Goal: Use online tool/utility

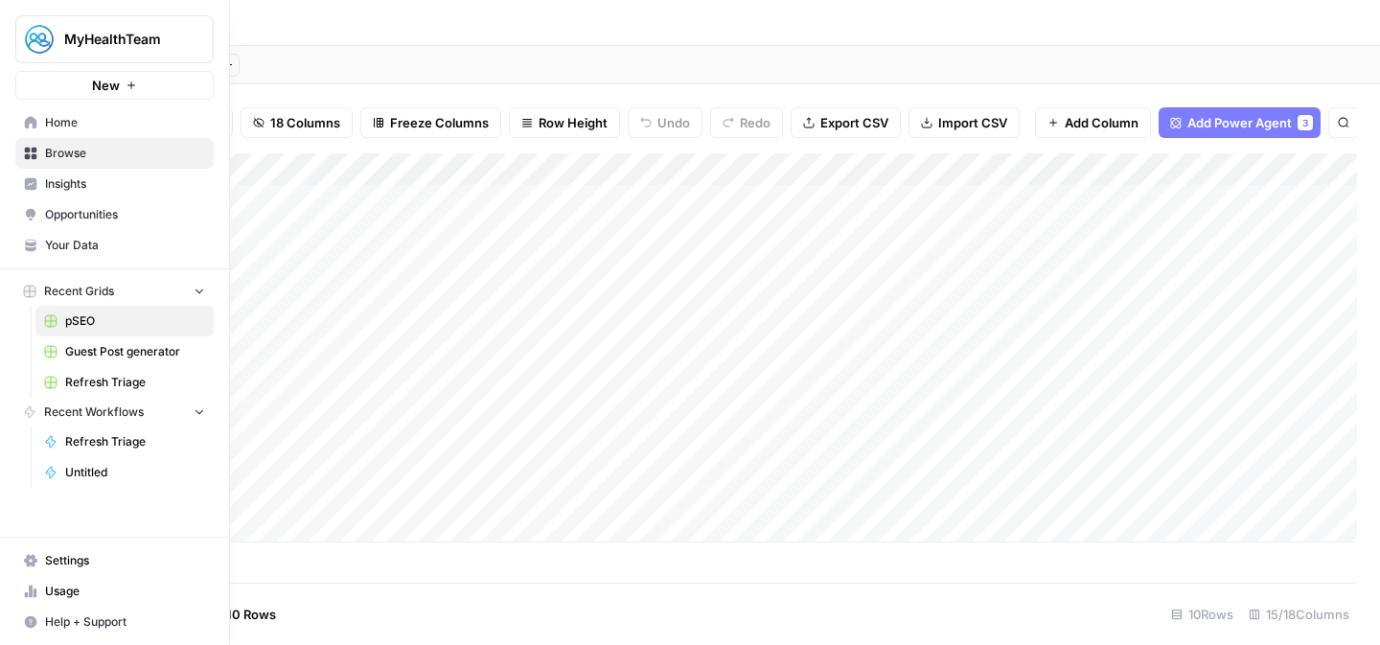
click at [110, 295] on span "Recent Grids" at bounding box center [79, 291] width 70 height 17
click at [78, 122] on span "Home" at bounding box center [125, 122] width 160 height 17
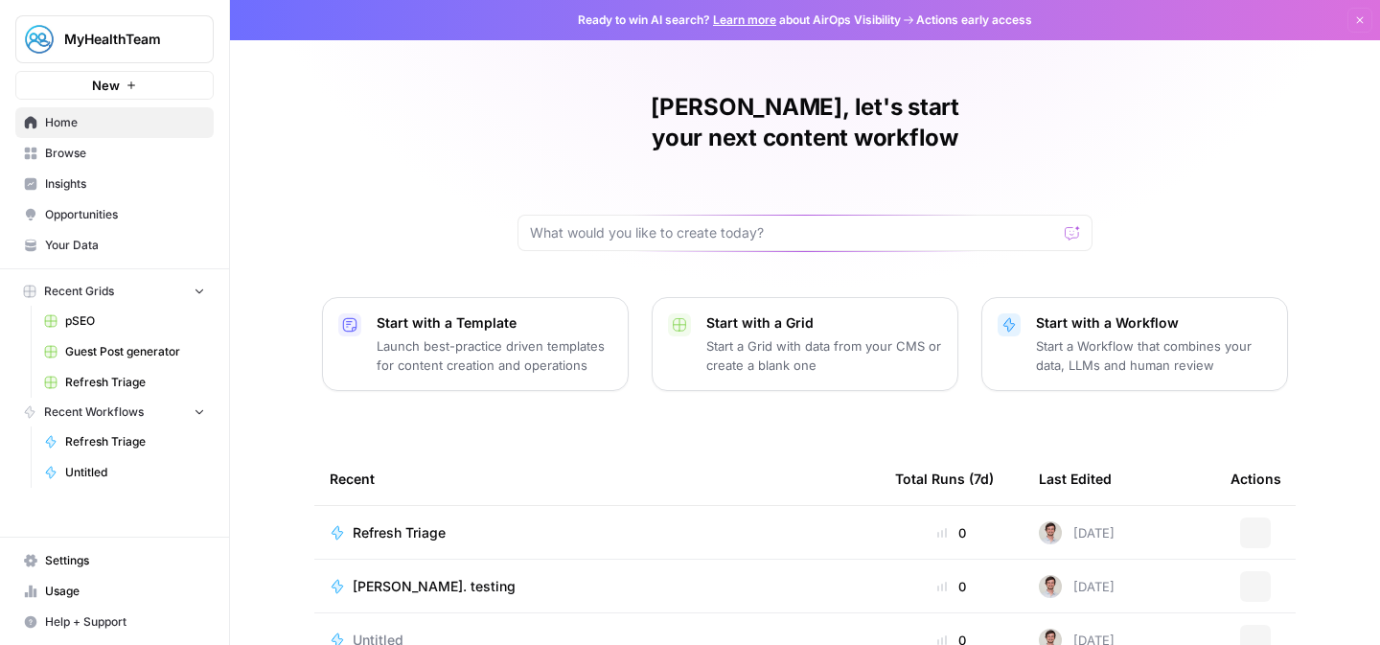
click at [137, 95] on button "New" at bounding box center [114, 85] width 198 height 29
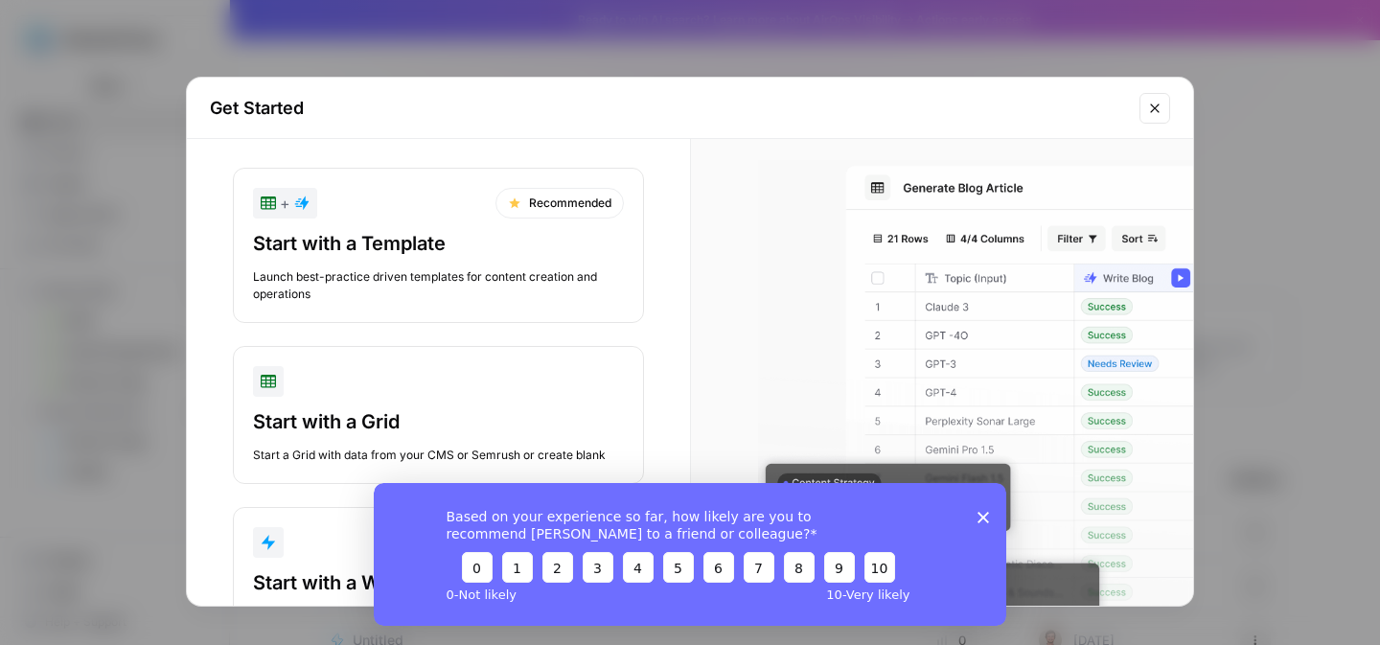
scroll to position [103, 0]
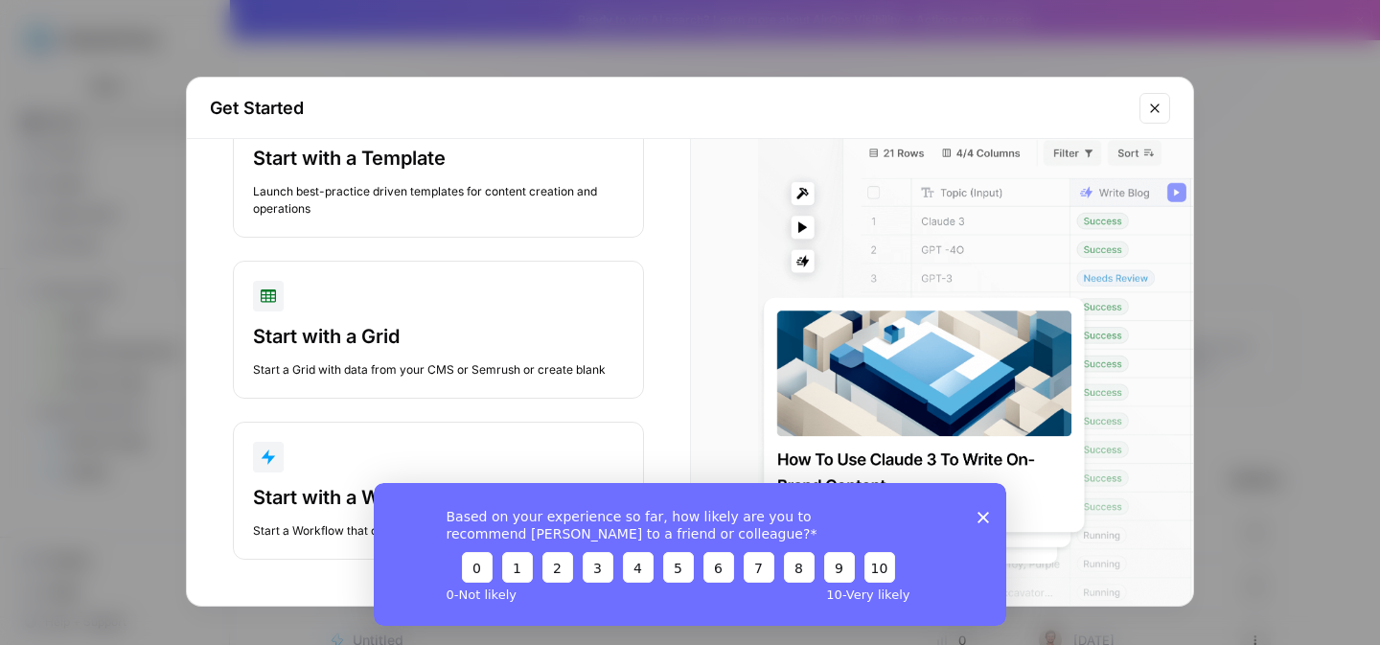
click at [986, 515] on polygon "Close survey" at bounding box center [982, 516] width 11 height 11
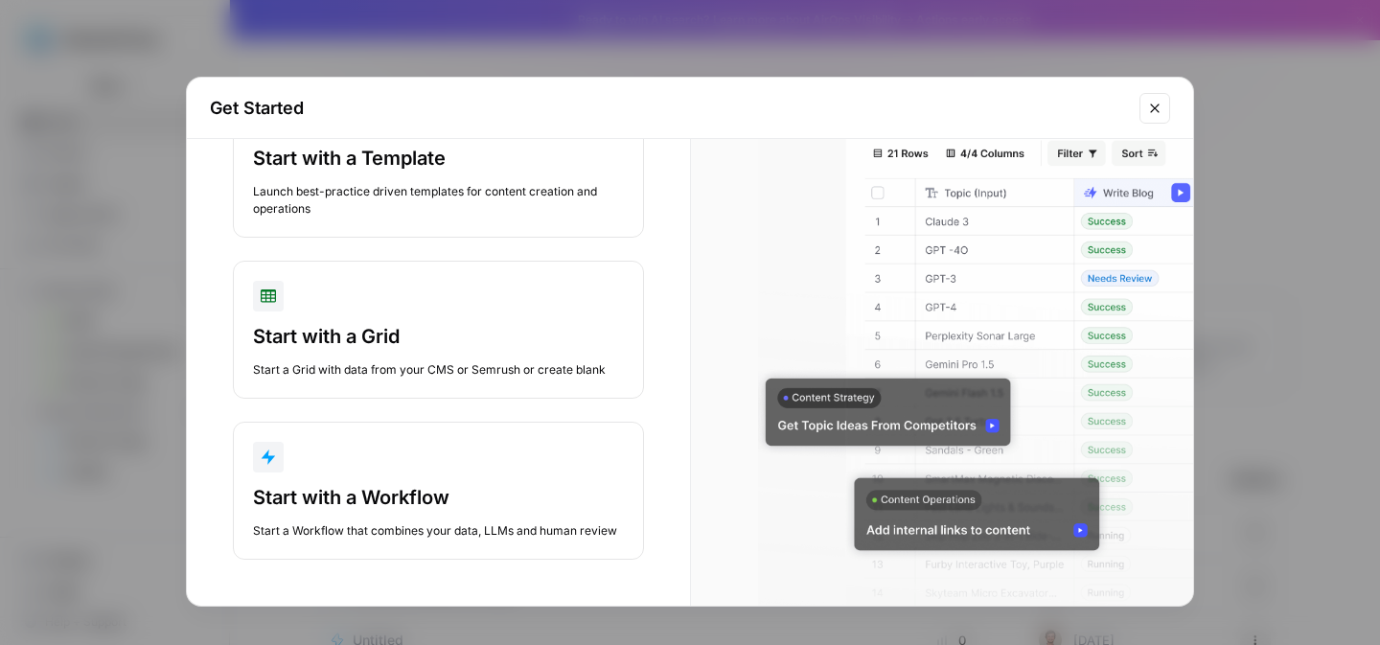
click at [489, 209] on div "Launch best-practice driven templates for content creation and operations" at bounding box center [438, 200] width 371 height 34
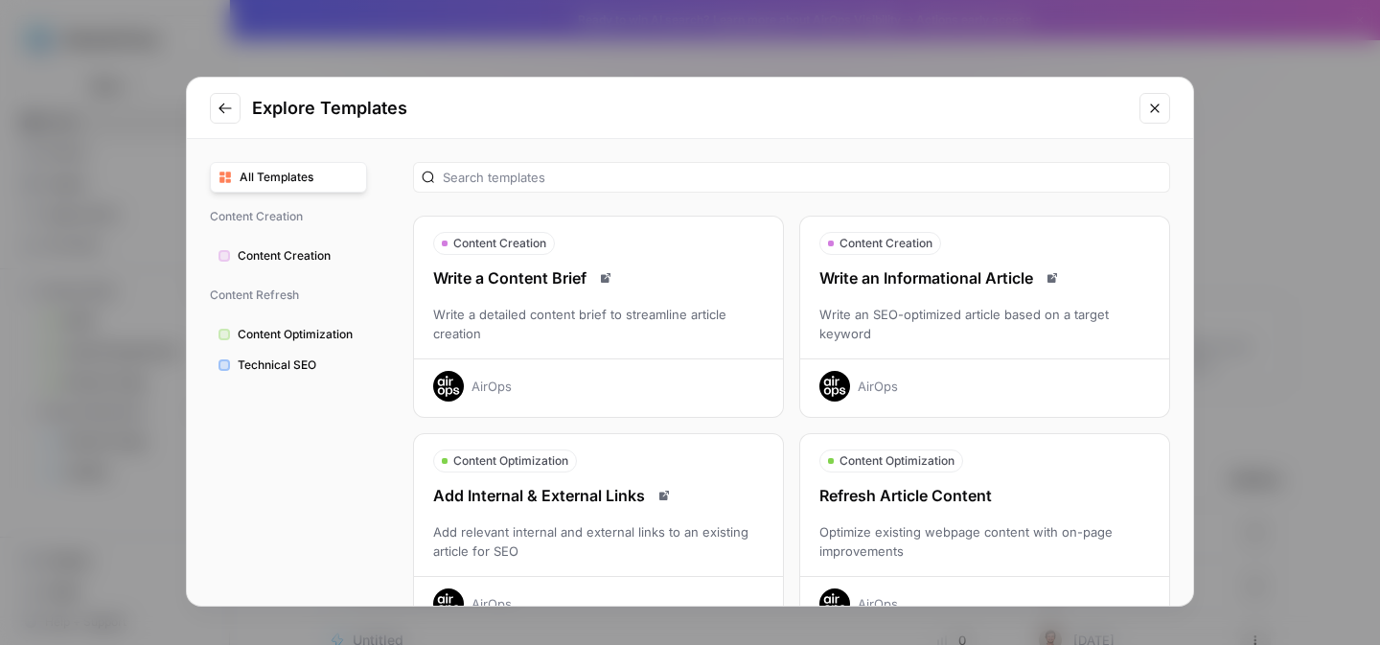
scroll to position [66, 0]
